Goal: Contribute content

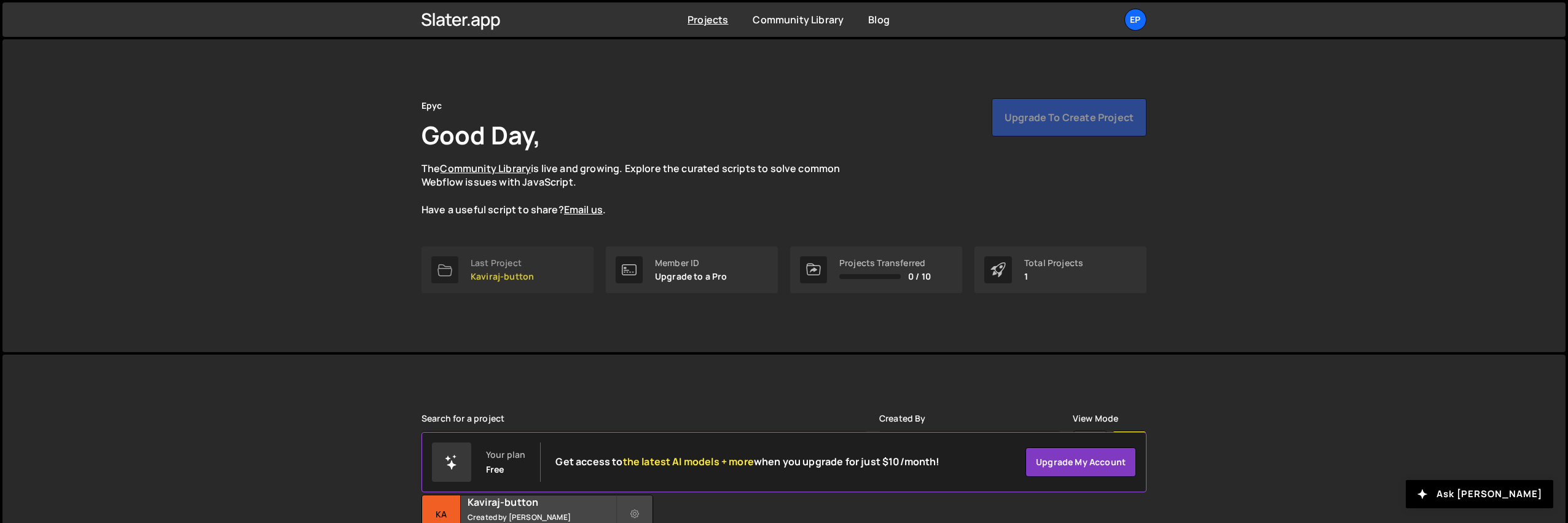
click at [516, 272] on p "Kaviraj-button" at bounding box center [502, 276] width 63 height 10
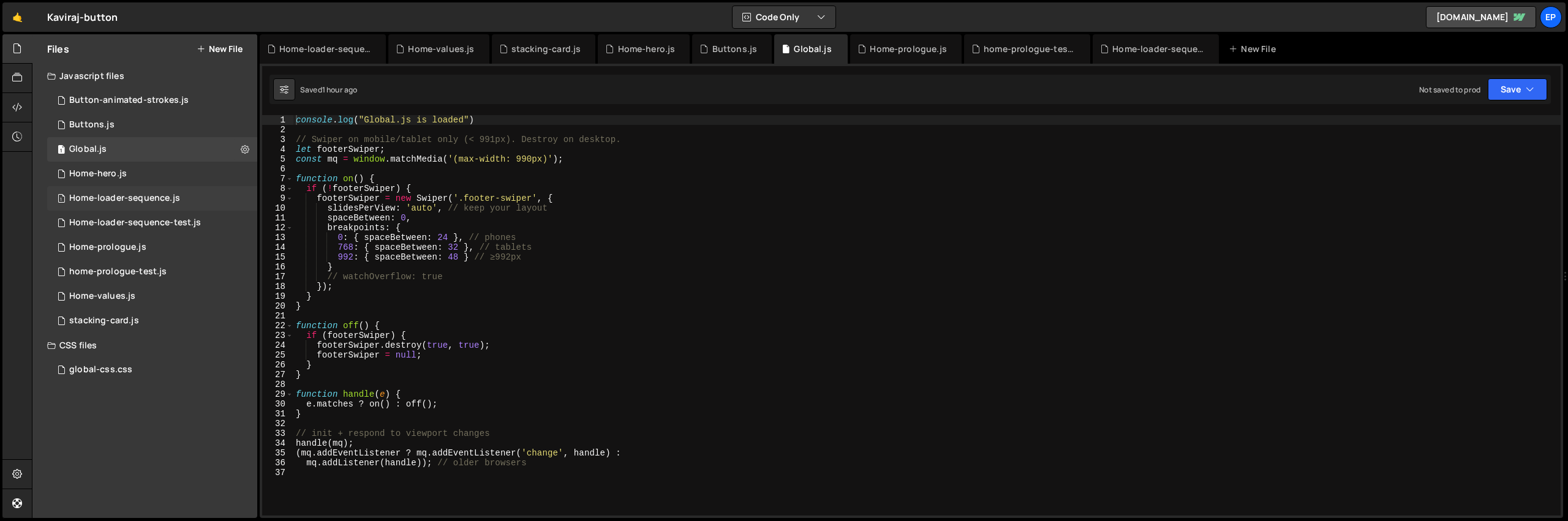
click at [109, 195] on div "Home-loader-sequence.js" at bounding box center [124, 198] width 111 height 11
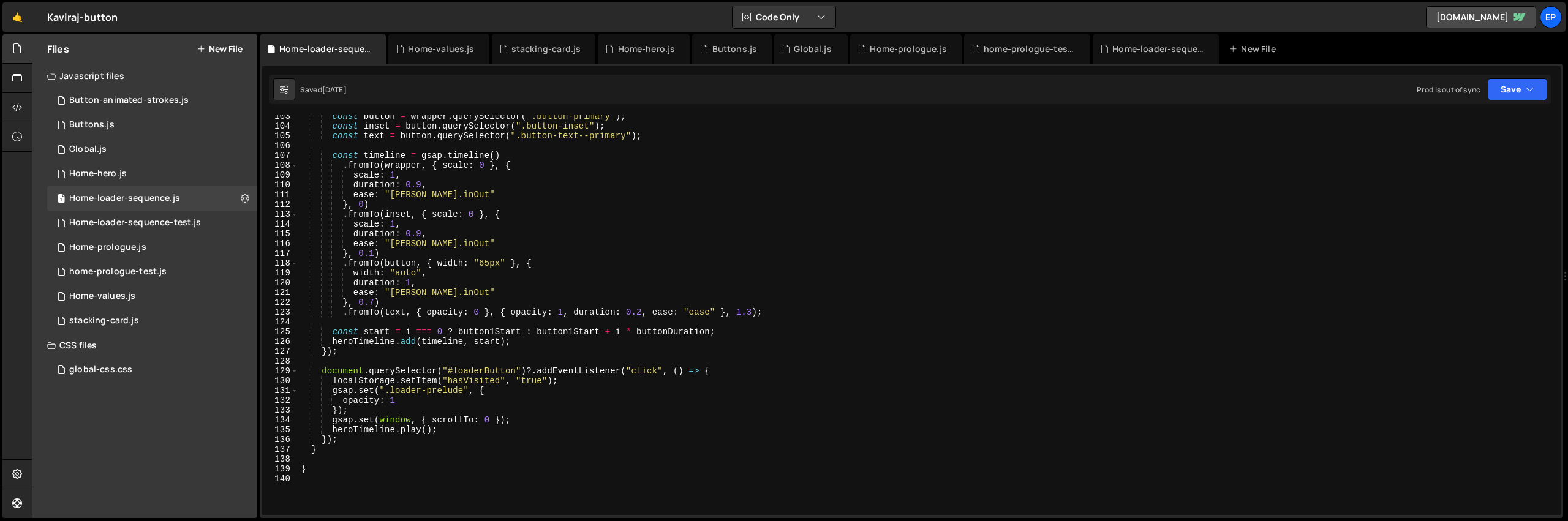
scroll to position [1026, 0]
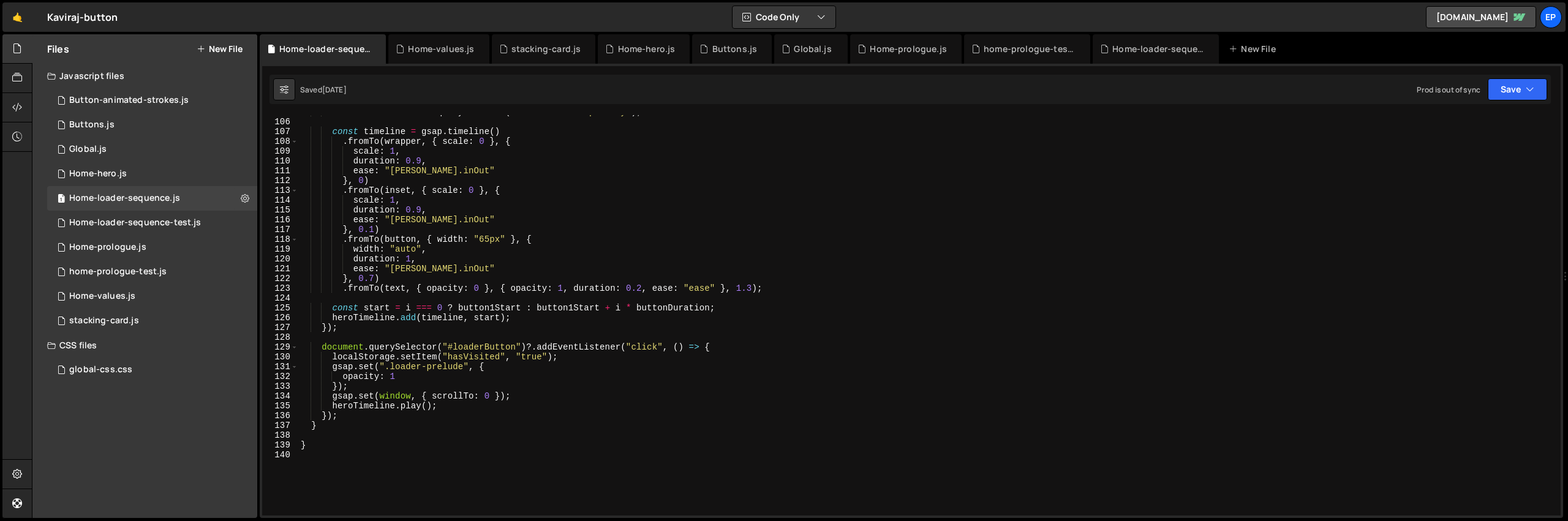
click at [396, 452] on div "const text = button . querySelector ( ".button-text--primary" ) ; const timelin…" at bounding box center [927, 317] width 1258 height 420
paste textarea "})();"
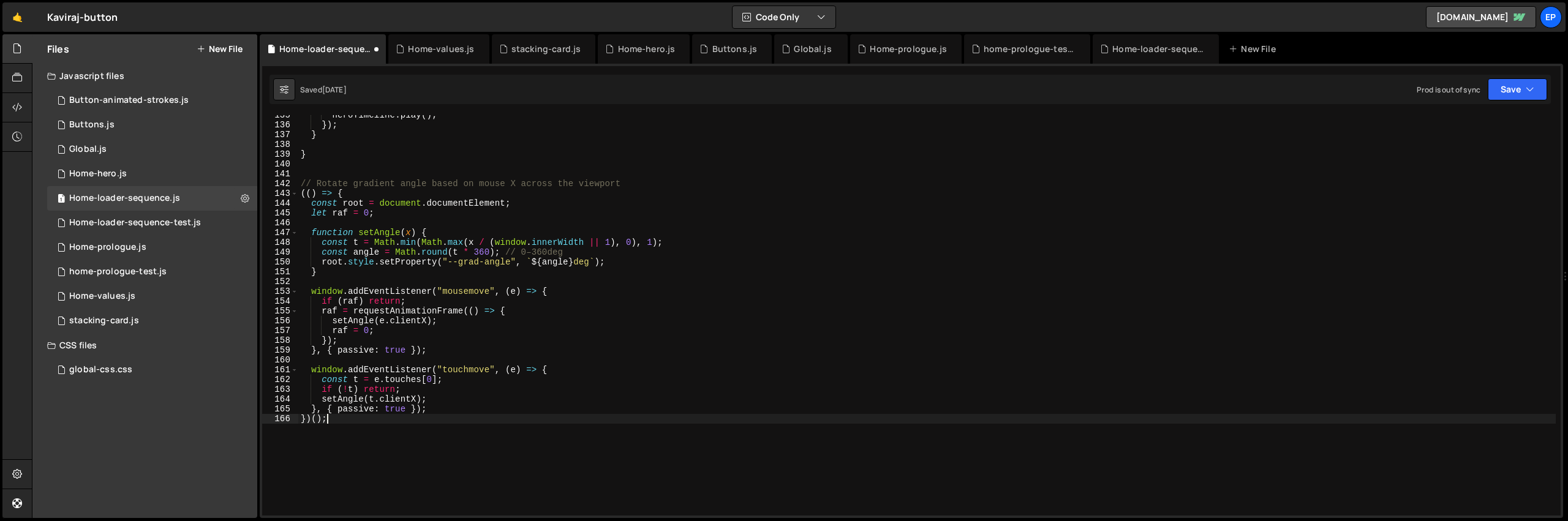
scroll to position [1398, 0]
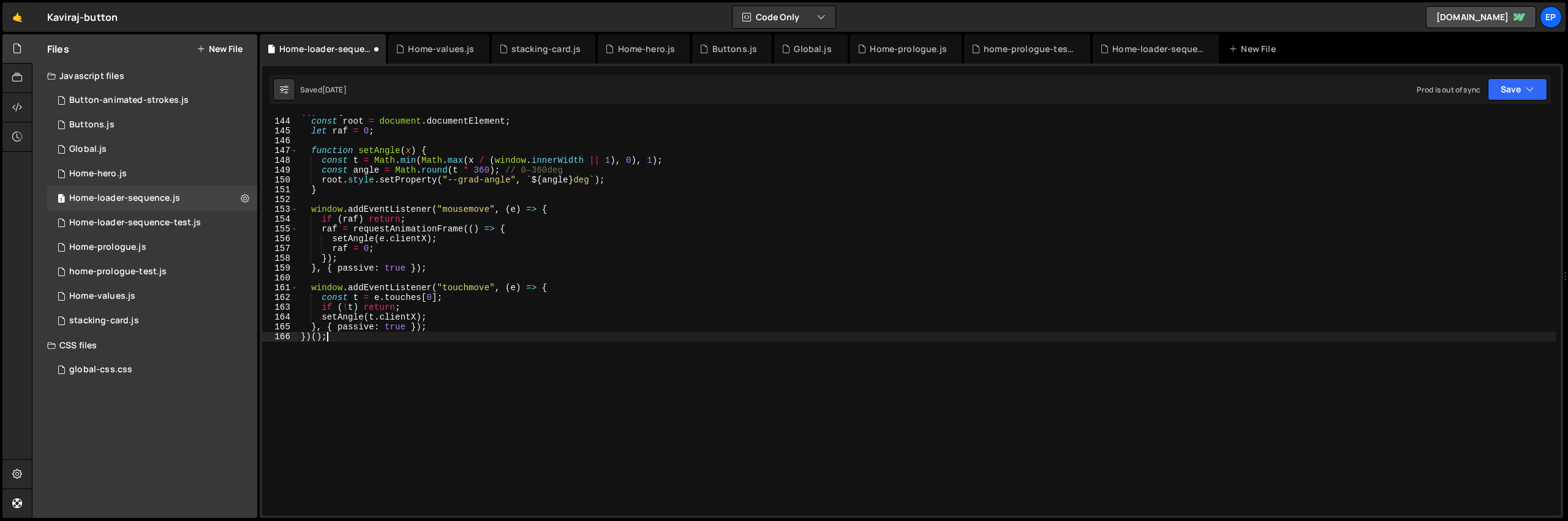
click at [620, 328] on div "(( ) => { const root = document . documentElement ; let raf = 0 ; function setA…" at bounding box center [927, 317] width 1258 height 420
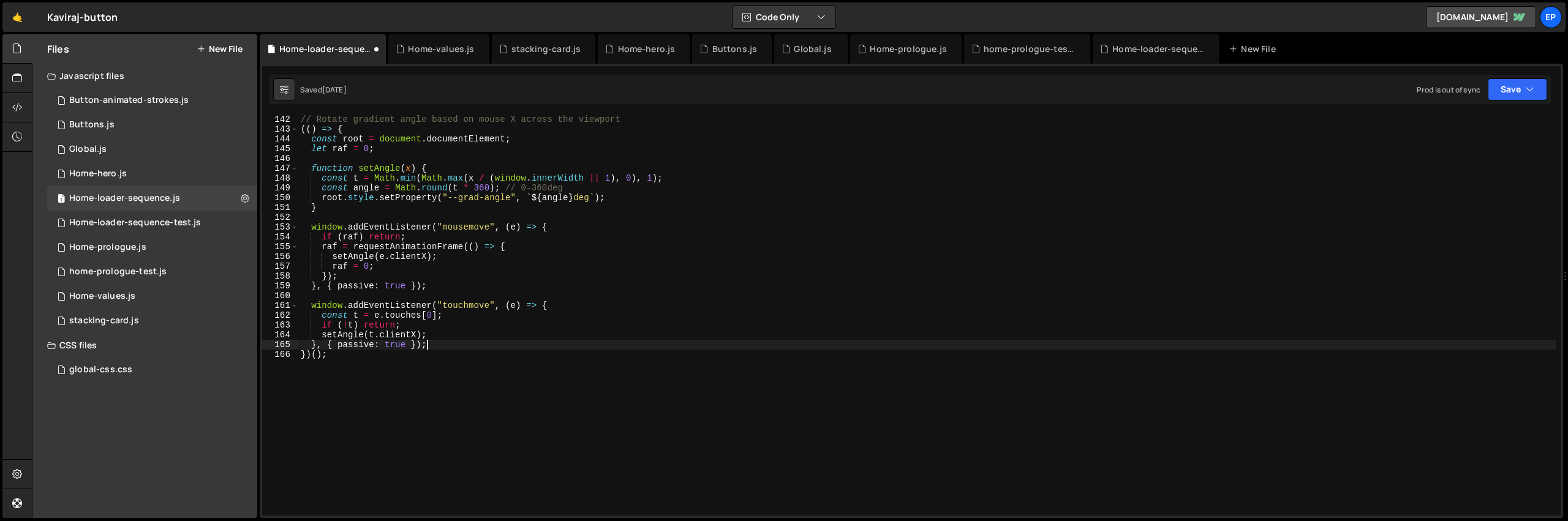
scroll to position [1314, 0]
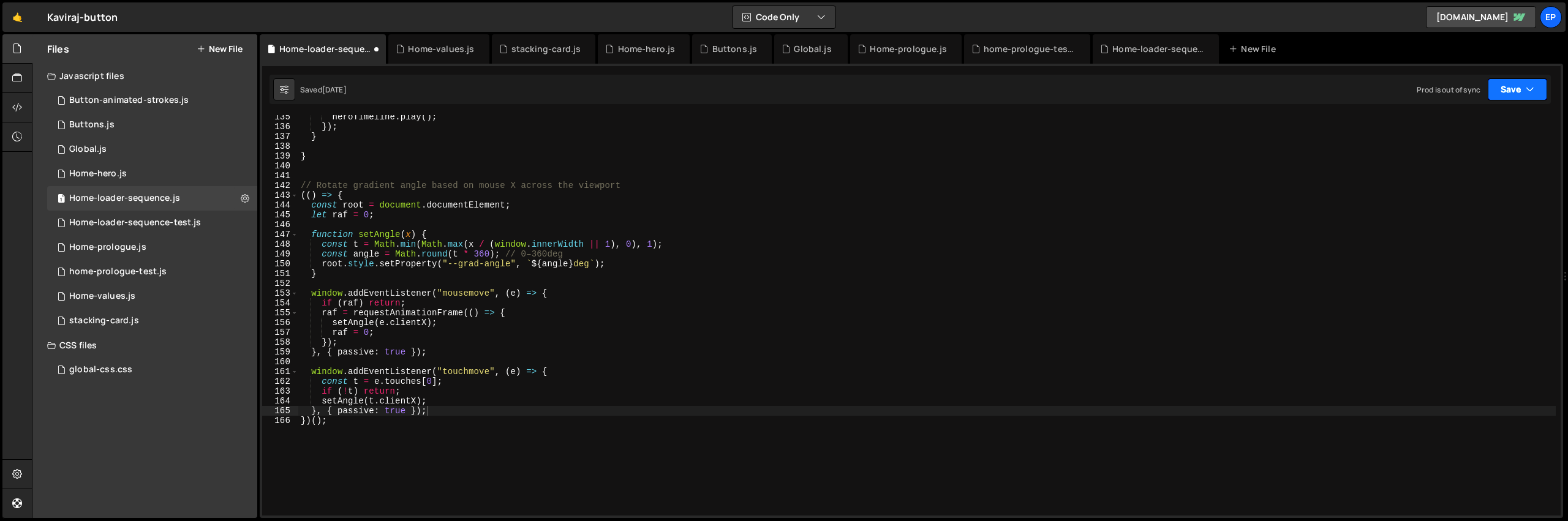
click at [1529, 93] on icon "button" at bounding box center [1529, 88] width 8 height 12
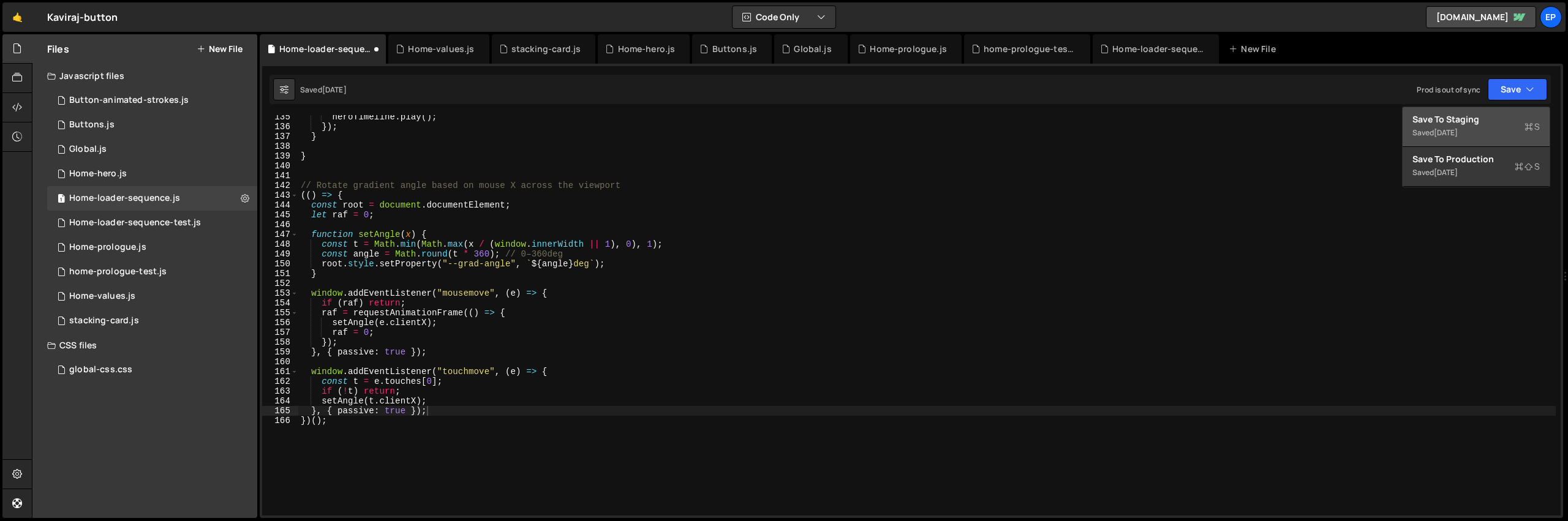
click at [1457, 133] on div "4 days ago" at bounding box center [1445, 132] width 24 height 10
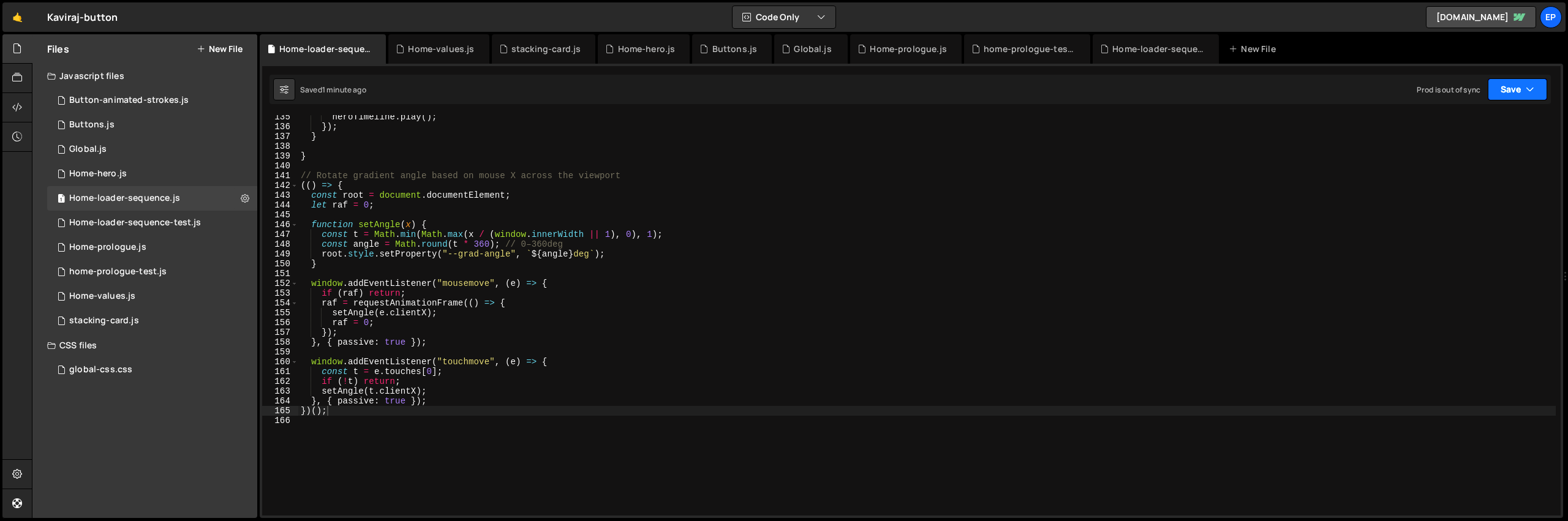
click at [1526, 96] on button "Save" at bounding box center [1516, 89] width 59 height 22
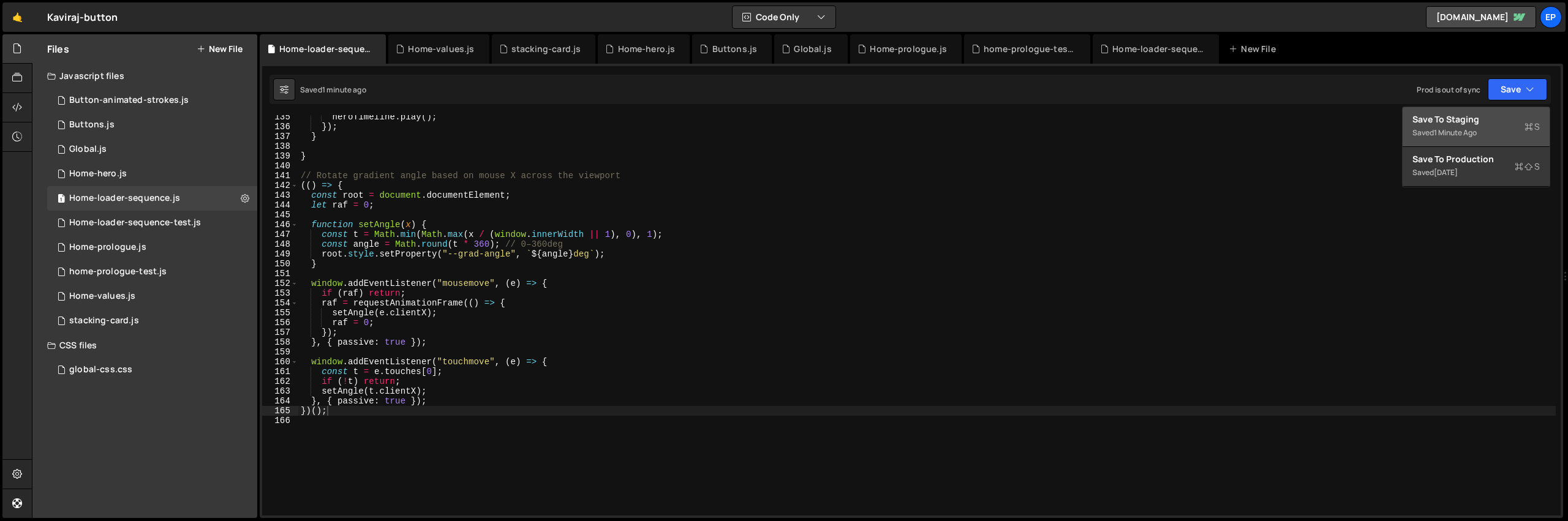
click at [1475, 130] on div "1 minute ago" at bounding box center [1455, 132] width 43 height 10
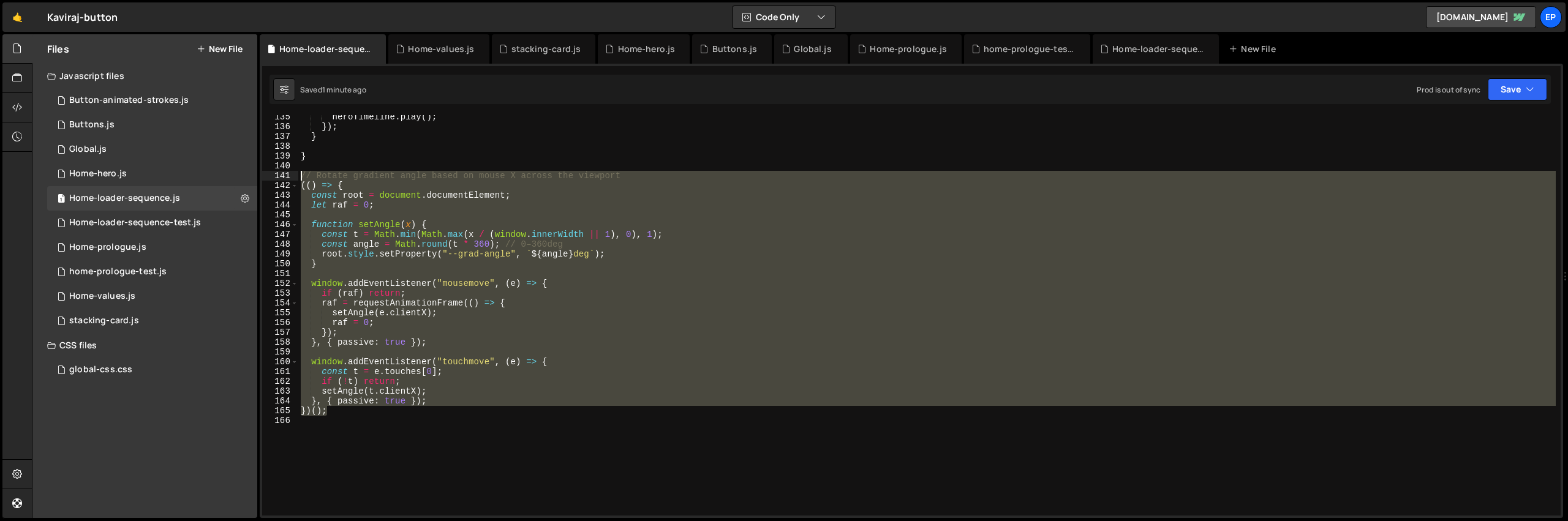
drag, startPoint x: 340, startPoint y: 415, endPoint x: 279, endPoint y: 178, distance: 244.7
click at [279, 178] on div "})(); 135 136 137 138 139 140 141 142 143 144 145 146 147 148 149 150 151 152 1…" at bounding box center [910, 315] width 1298 height 400
type textarea "// Rotate gradient angle based on mouse X across the viewport (() => {"
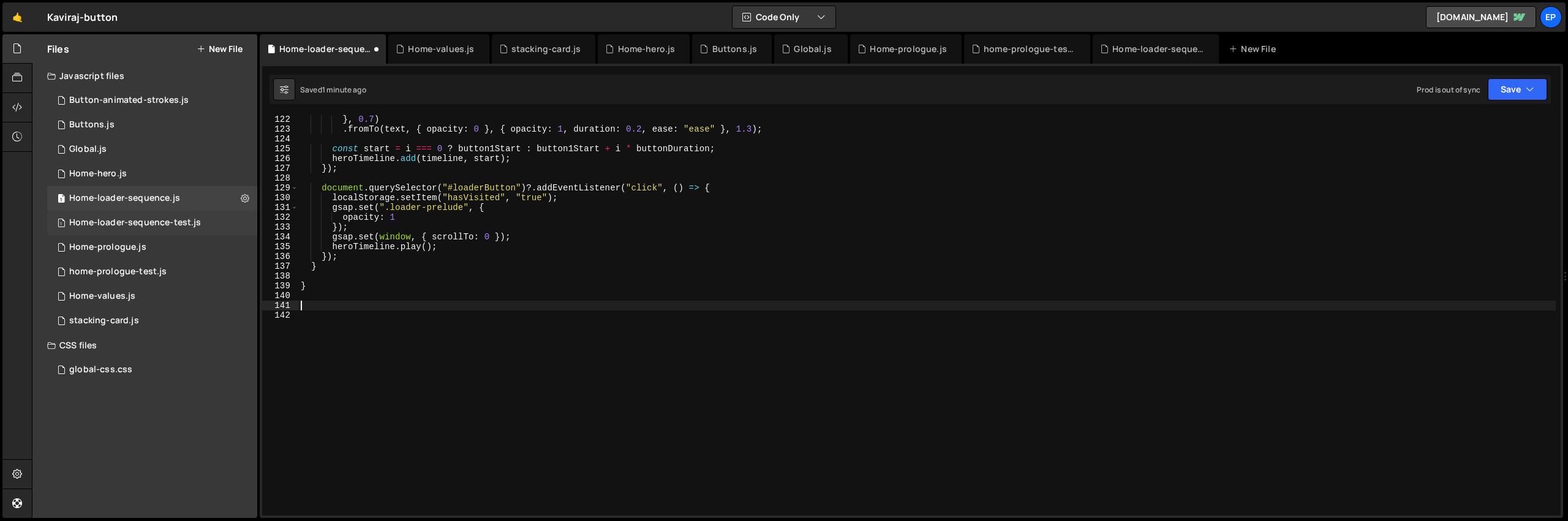
click at [126, 225] on div "Home-loader-sequence-test.js" at bounding box center [135, 223] width 132 height 11
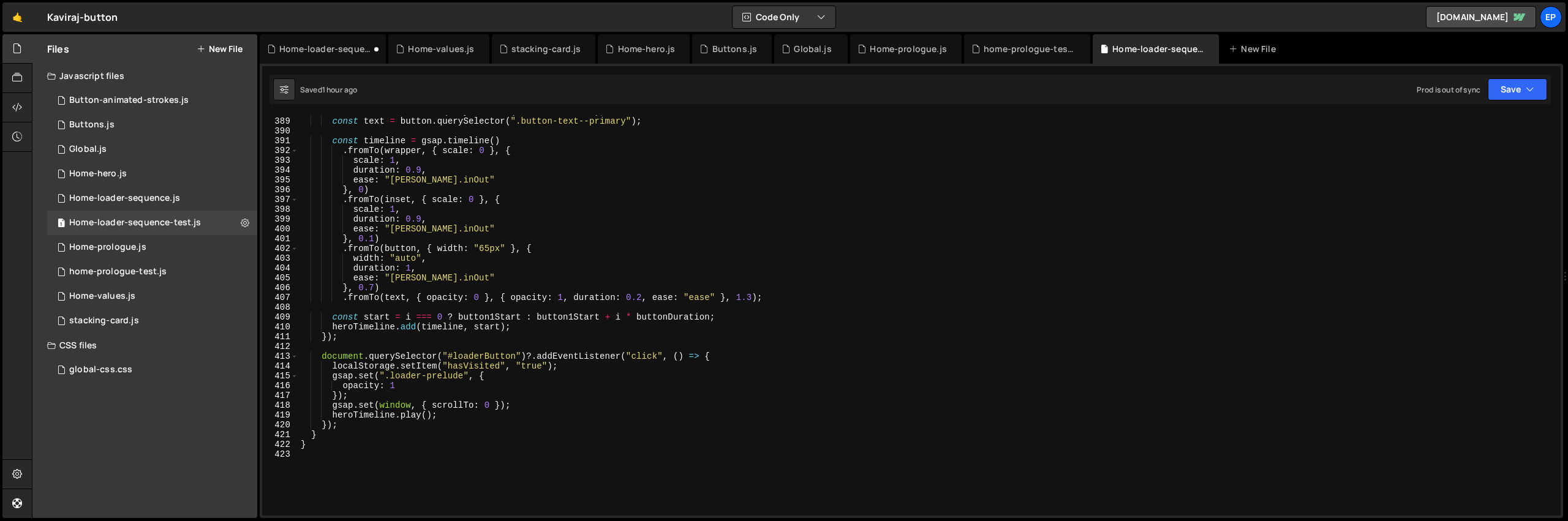
scroll to position [3936, 0]
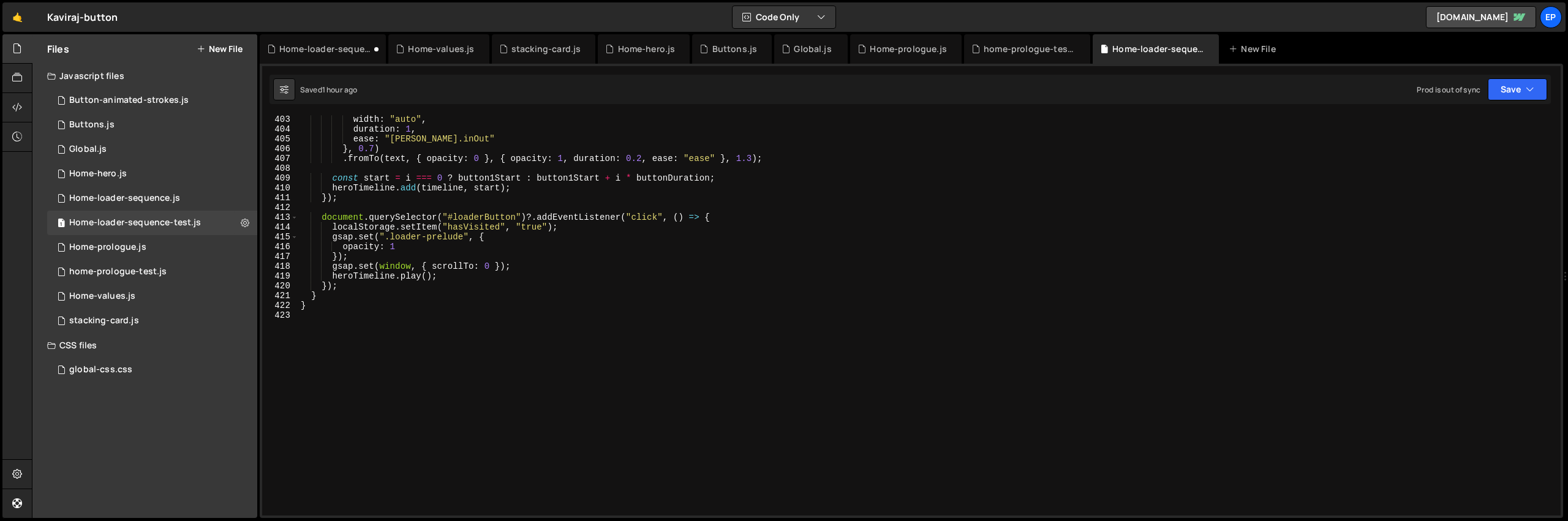
click at [357, 315] on div "width : "auto" , duration : 1 , ease : "quint.inOut" } , 0.7 ) . fromTo ( text …" at bounding box center [927, 324] width 1258 height 420
paste textarea "})();"
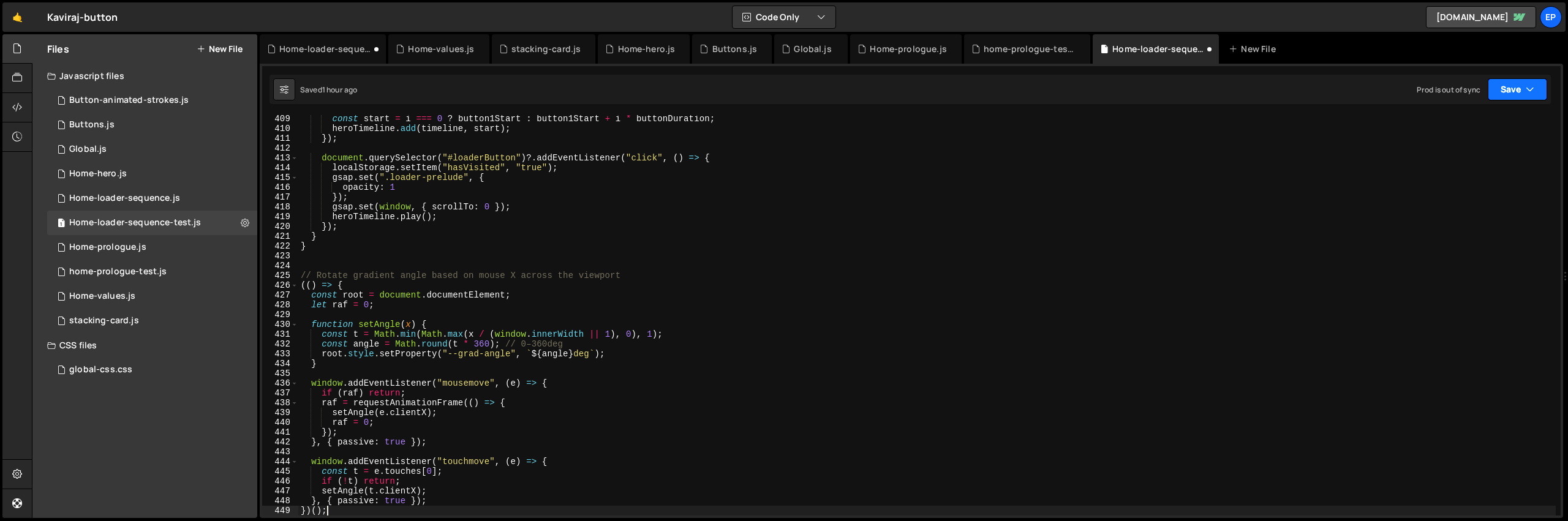
type textarea "})();"
click at [1507, 92] on button "Save" at bounding box center [1516, 89] width 59 height 22
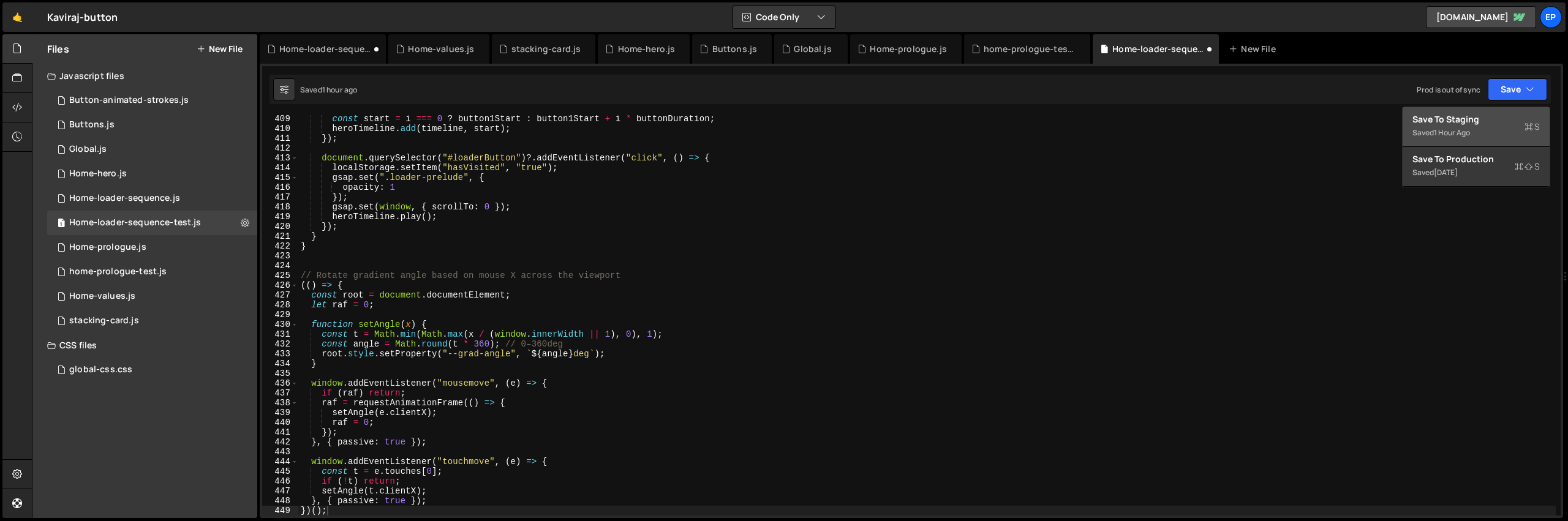
click at [1474, 125] on div "Saved 1 hour ago" at bounding box center [1476, 133] width 127 height 15
